Goal: Task Accomplishment & Management: Use online tool/utility

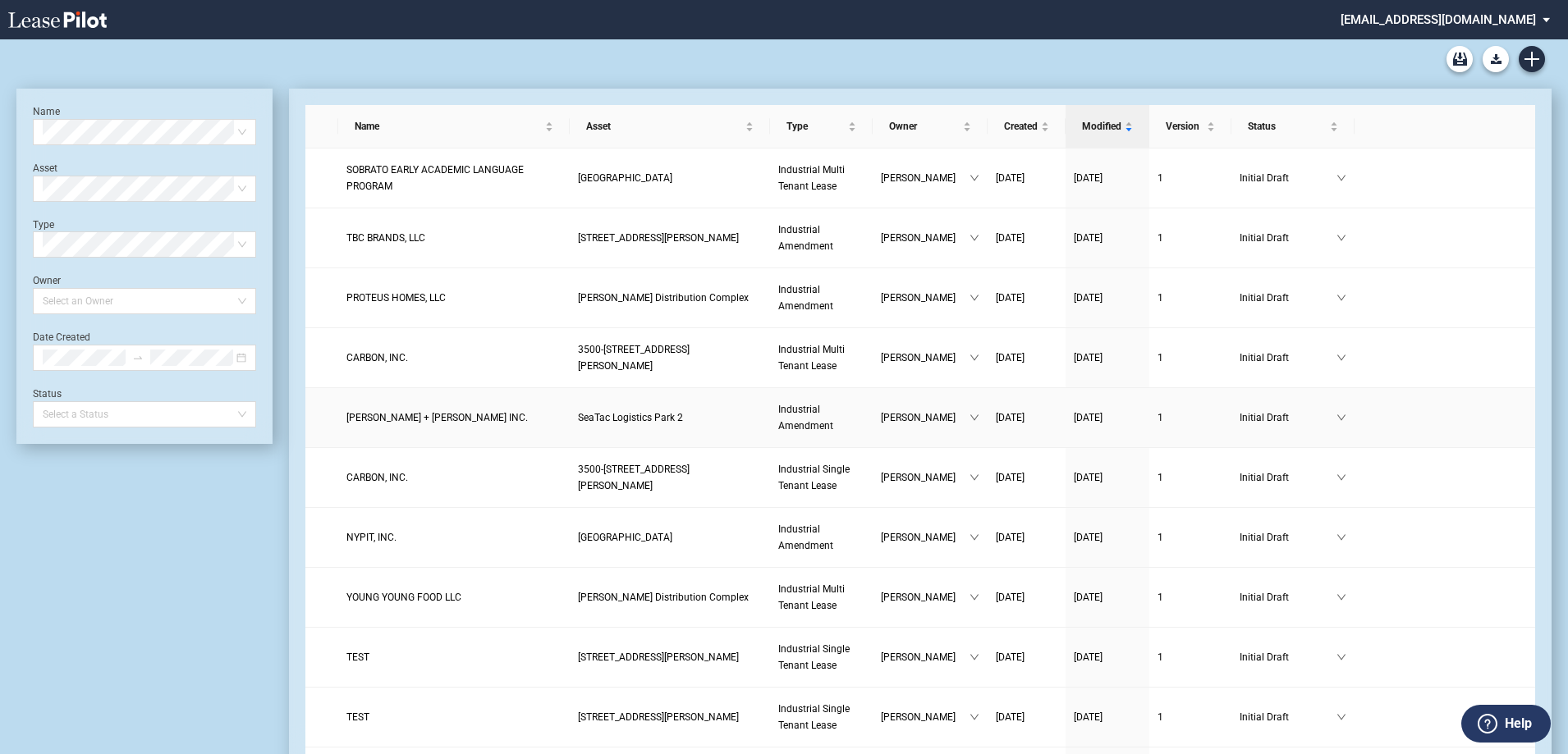
click at [659, 425] on link "SeaTac Logistics Park 2" at bounding box center [670, 418] width 184 height 17
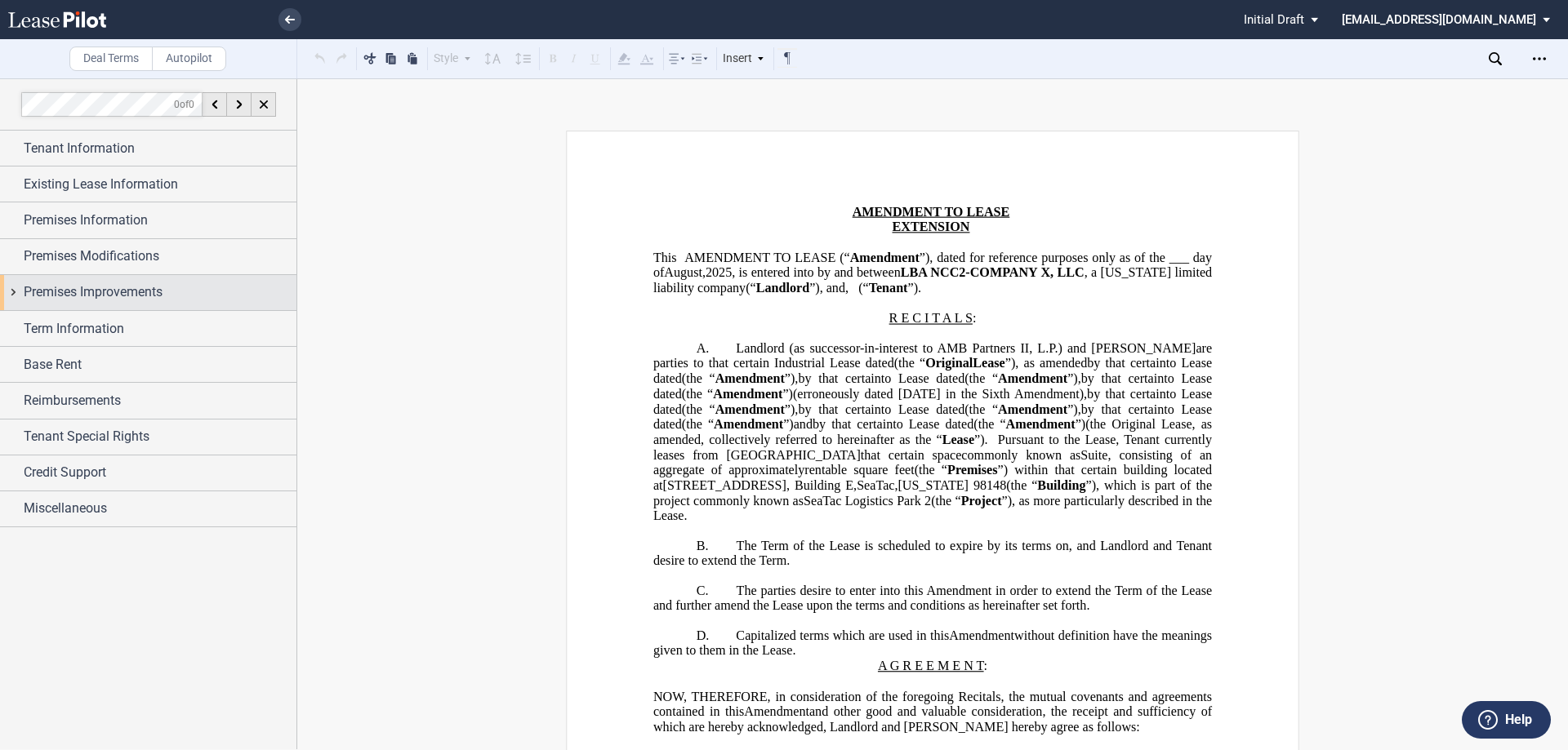
click at [111, 287] on span "Premises Improvements" at bounding box center [92, 292] width 139 height 20
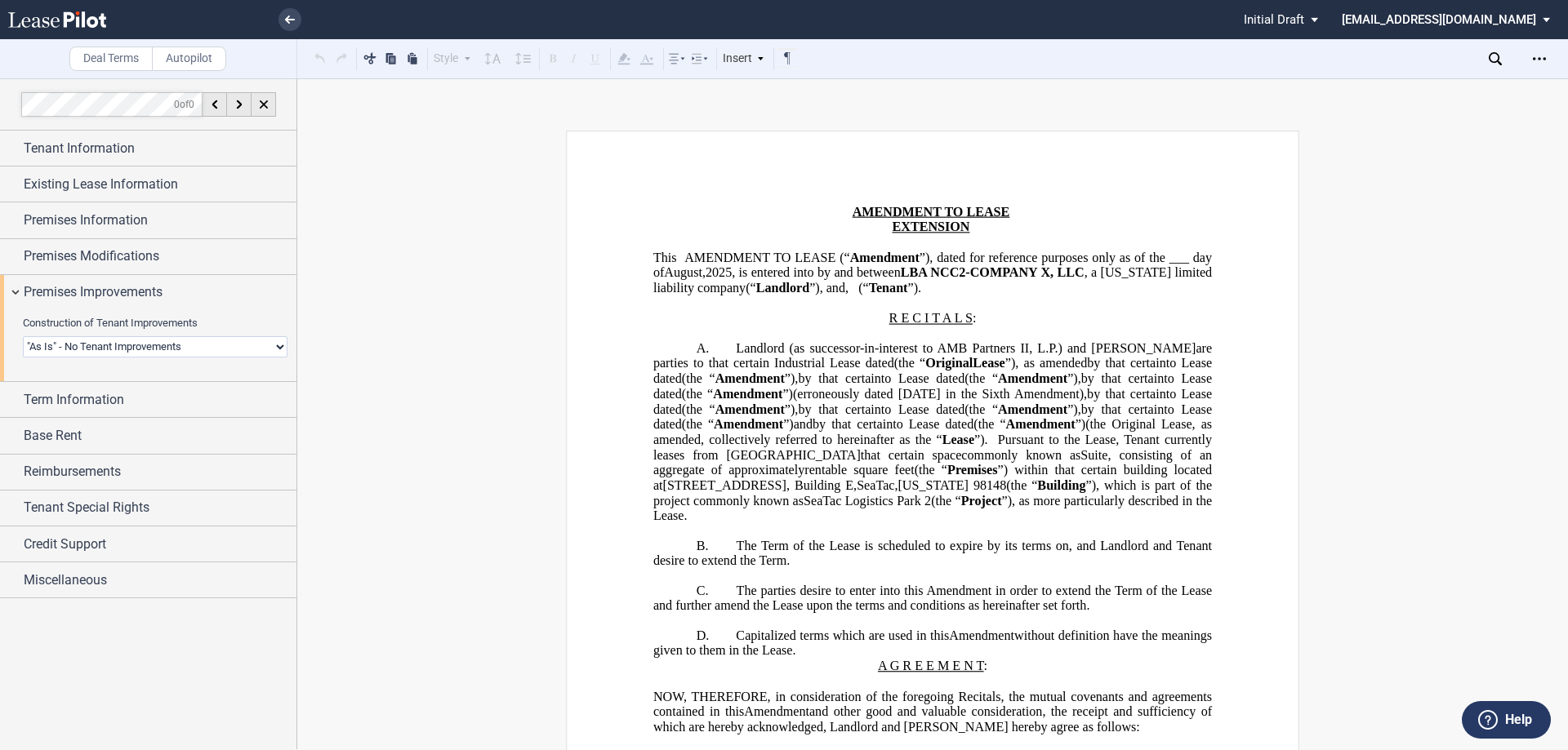
click at [104, 344] on select "Landlord Constructs Tenant Improvements Tenant Constructs Tenant Improvements "…" at bounding box center [154, 347] width 264 height 22
select select "tenant"
click at [23, 336] on select "Landlord Constructs Tenant Improvements Tenant Constructs Tenant Improvements "…" at bounding box center [154, 347] width 264 height 22
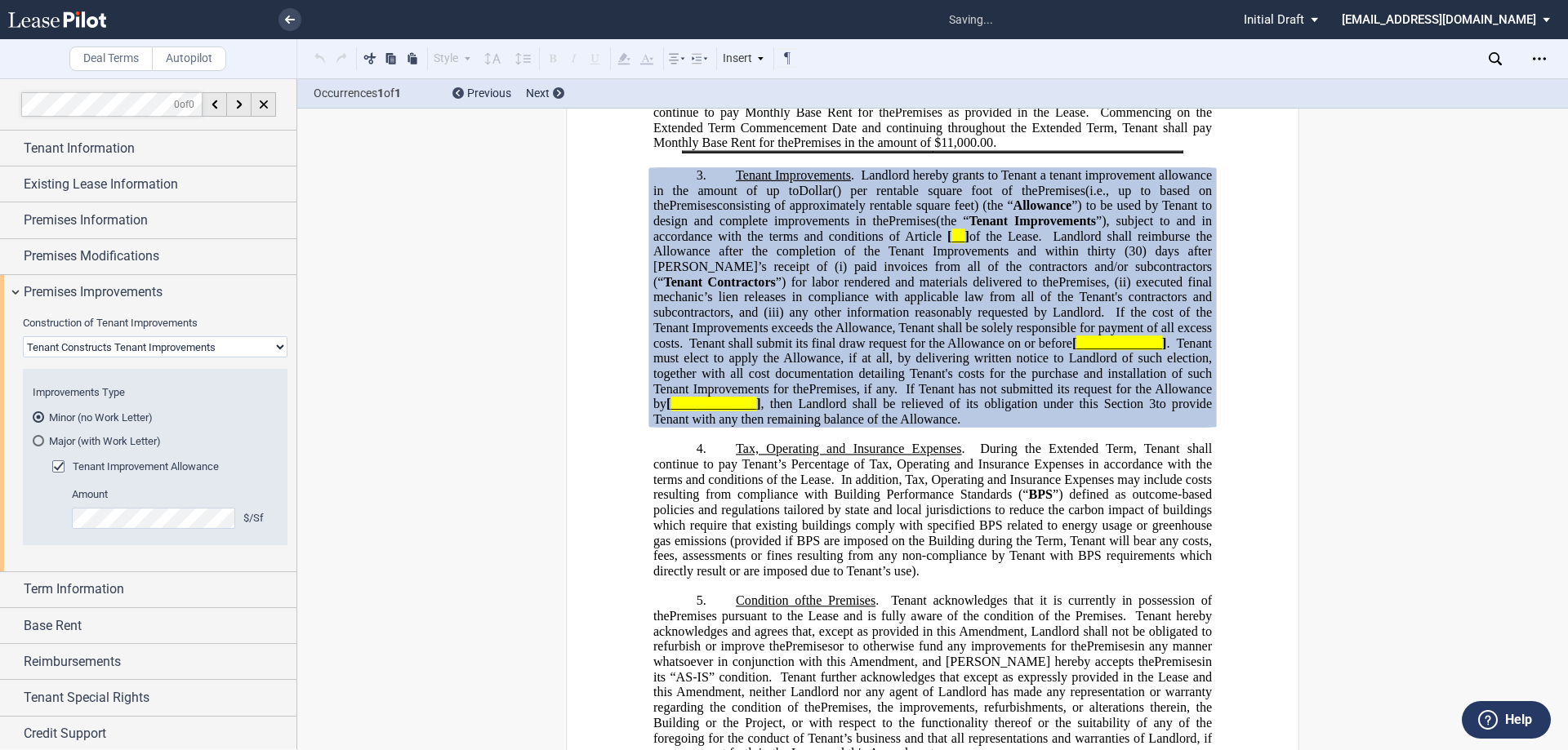
scroll to position [812, 0]
click at [97, 437] on md-radio-button "Major (with Work Letter)" at bounding box center [154, 440] width 245 height 15
